Goal: Task Accomplishment & Management: Manage account settings

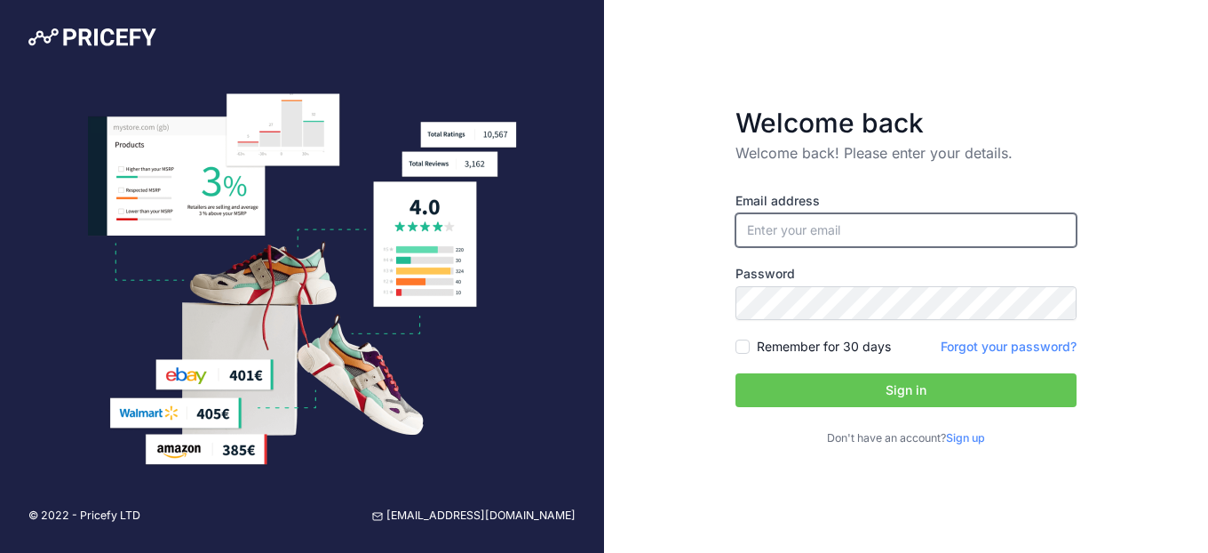
type input "[PERSON_NAME][EMAIL_ADDRESS][DOMAIN_NAME]"
click at [875, 238] on input "[PERSON_NAME][EMAIL_ADDRESS][DOMAIN_NAME]" at bounding box center [905, 230] width 341 height 34
click at [799, 376] on button "Sign in" at bounding box center [905, 390] width 341 height 34
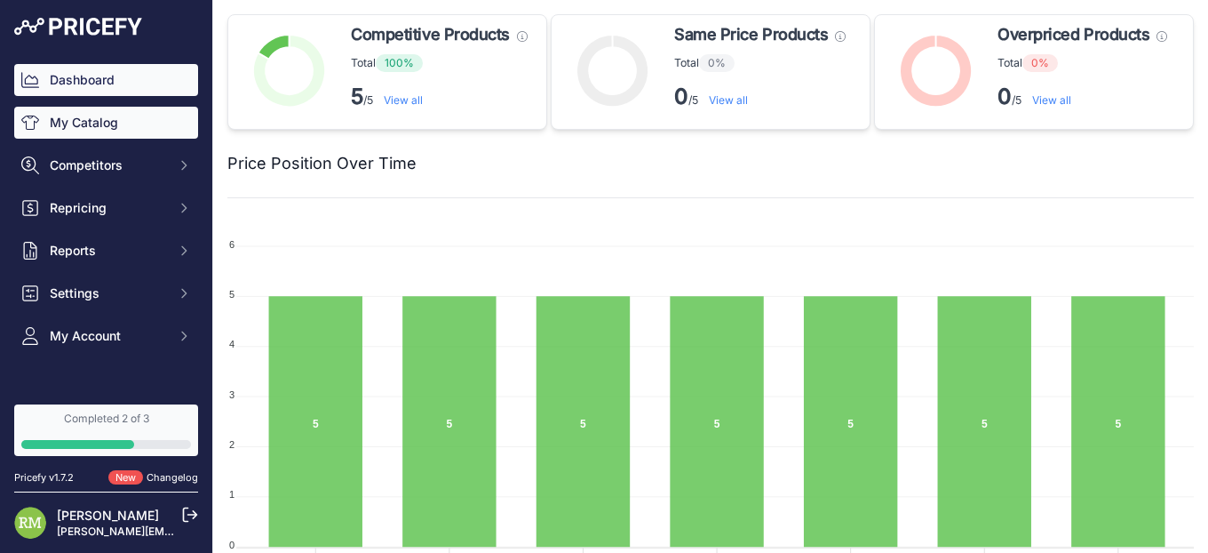
click at [114, 132] on link "My Catalog" at bounding box center [106, 123] width 184 height 32
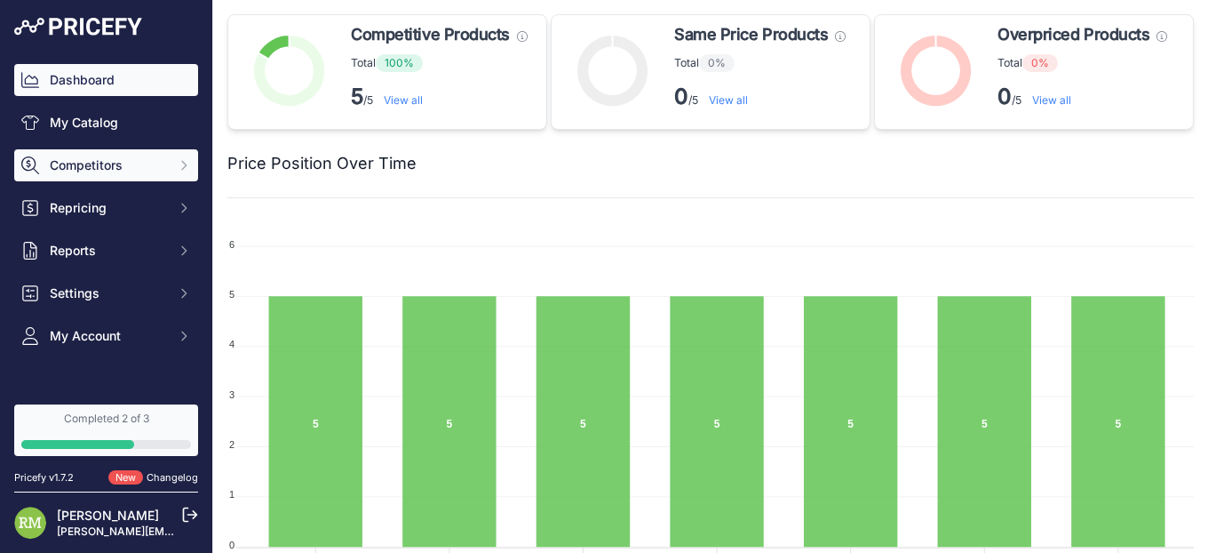
click at [167, 165] on button "Competitors" at bounding box center [106, 165] width 184 height 32
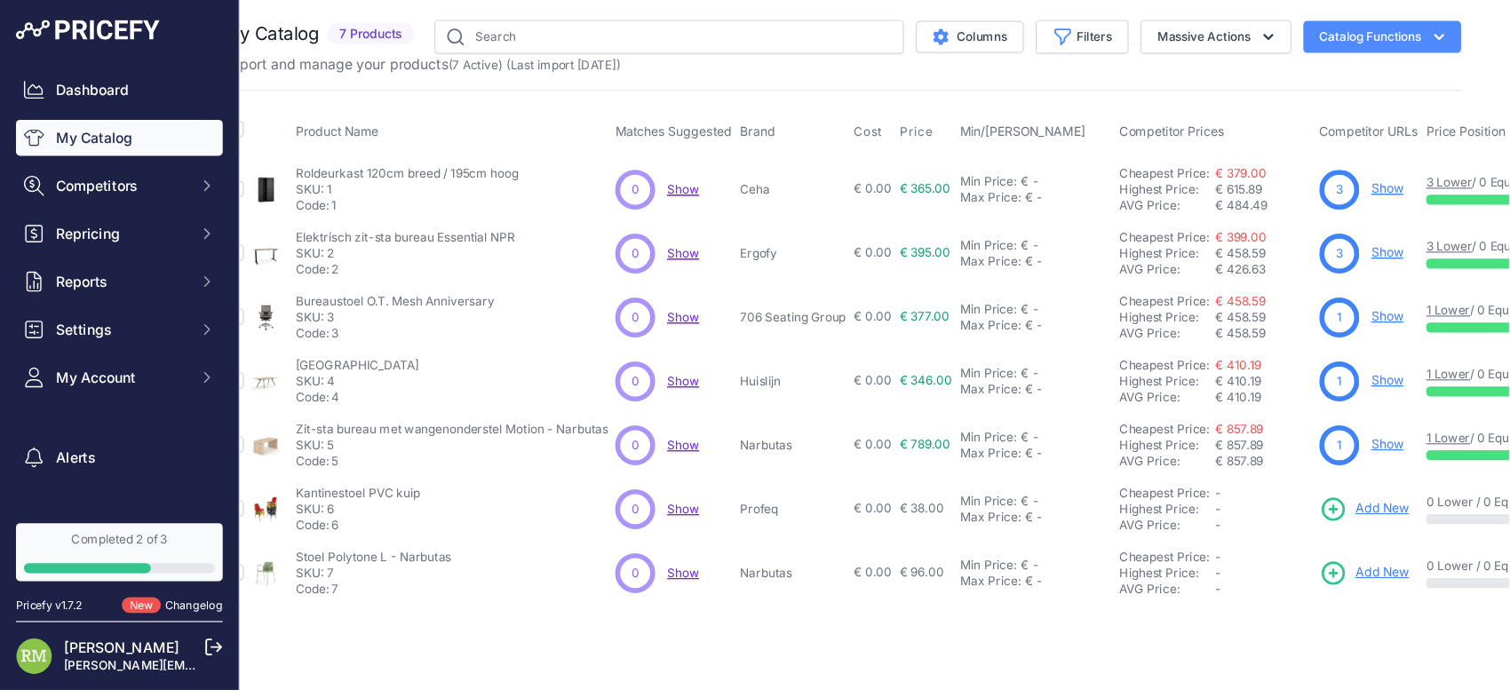
scroll to position [0, 28]
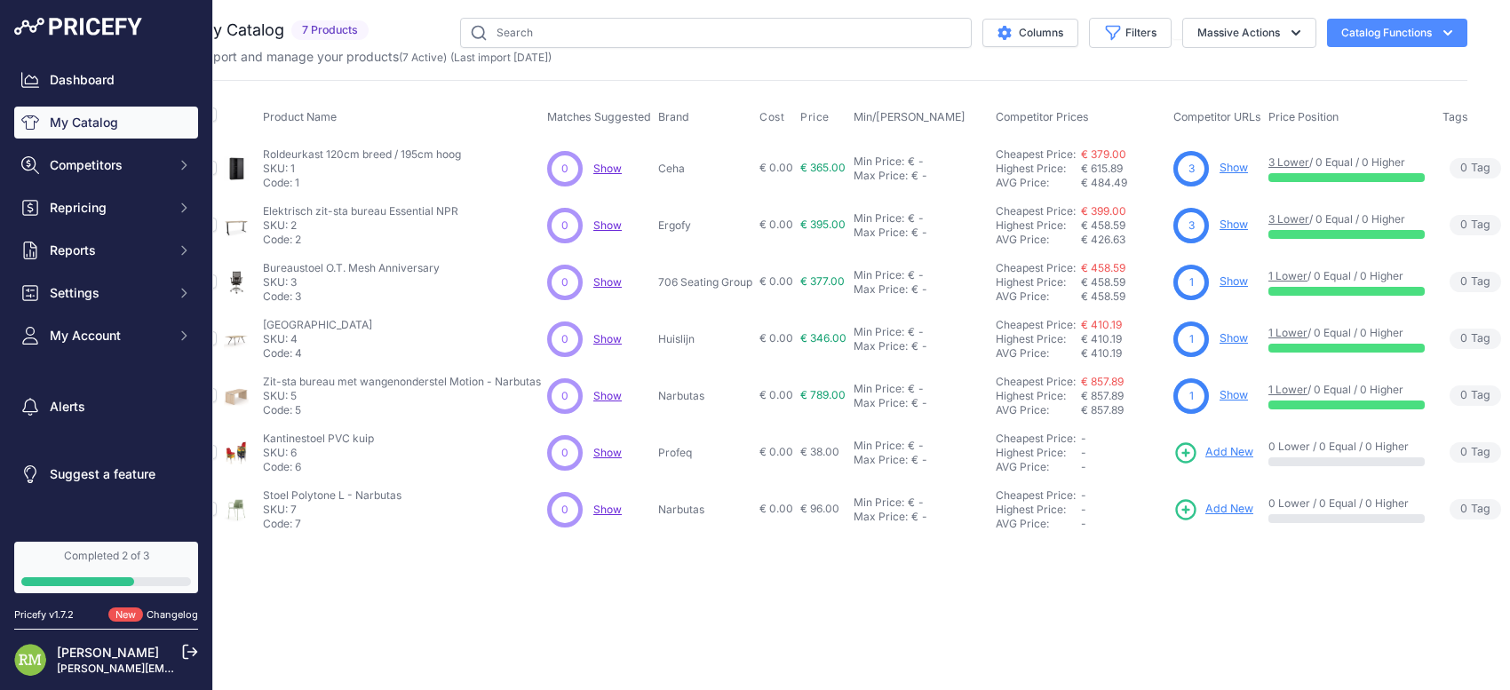
click at [1207, 171] on link "Show" at bounding box center [1234, 167] width 28 height 13
